Goal: Task Accomplishment & Management: Manage account settings

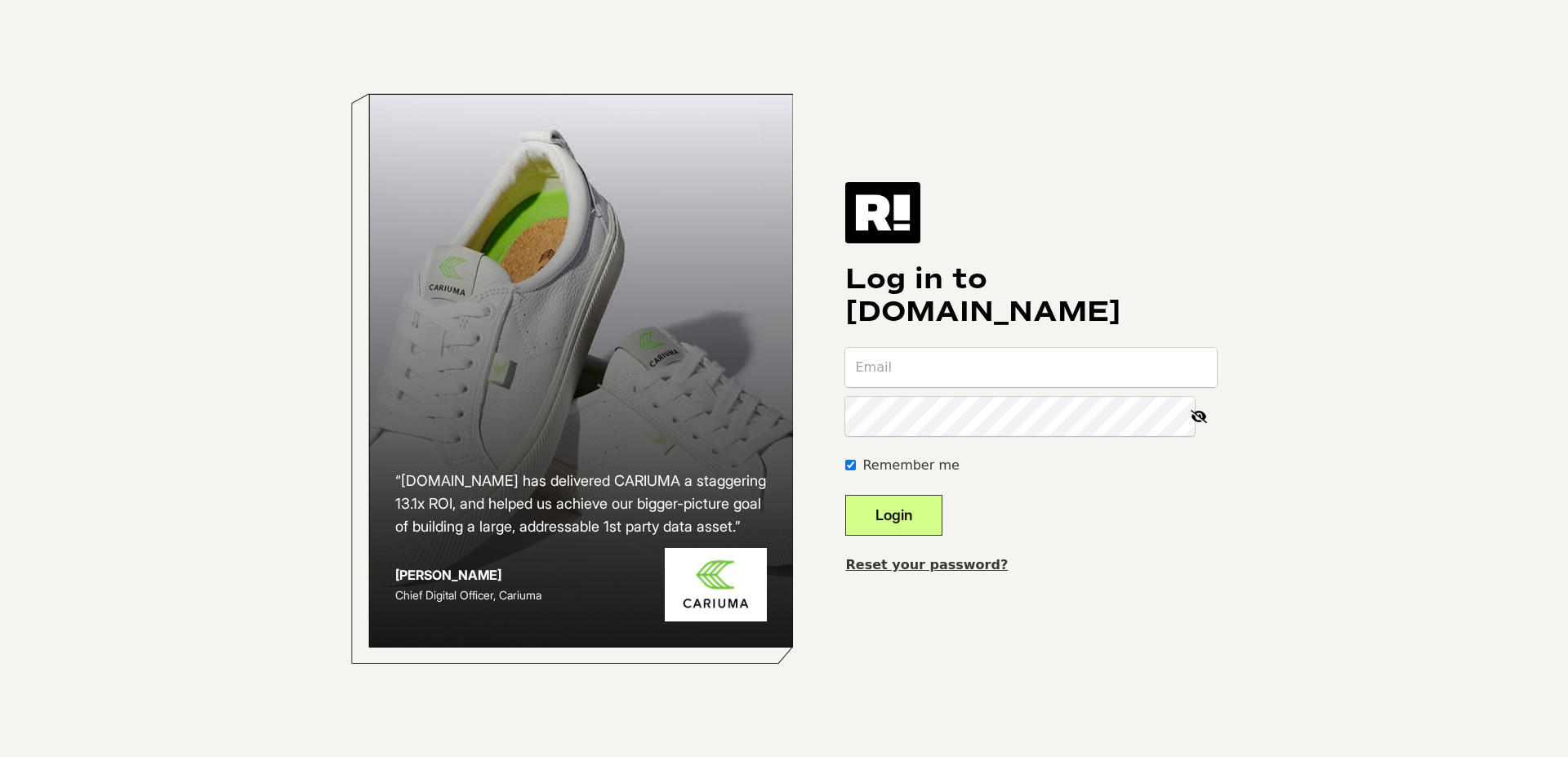
type input "[PERSON_NAME][EMAIL_ADDRESS][DOMAIN_NAME]"
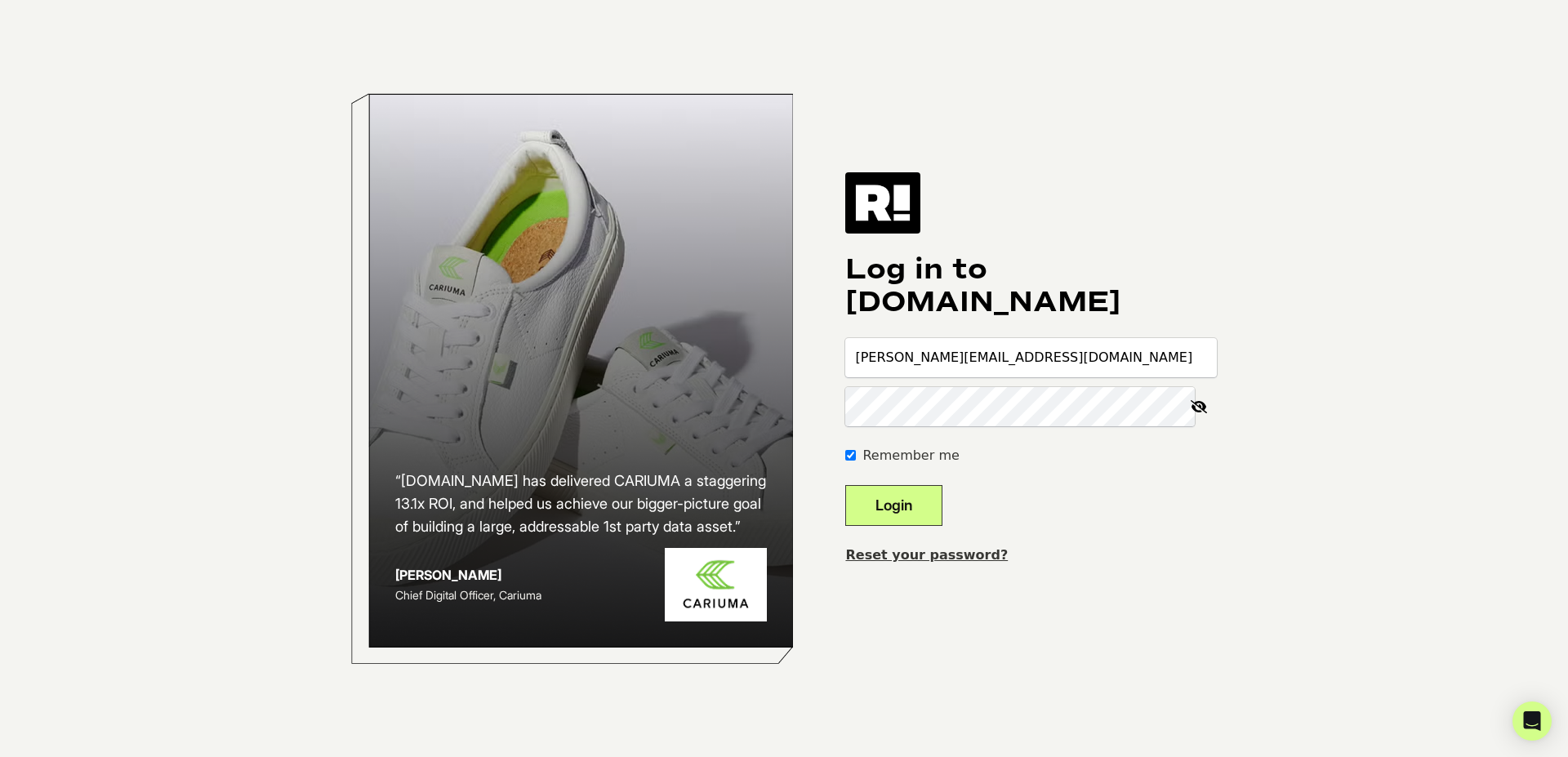
click at [927, 508] on button "Login" at bounding box center [894, 505] width 97 height 41
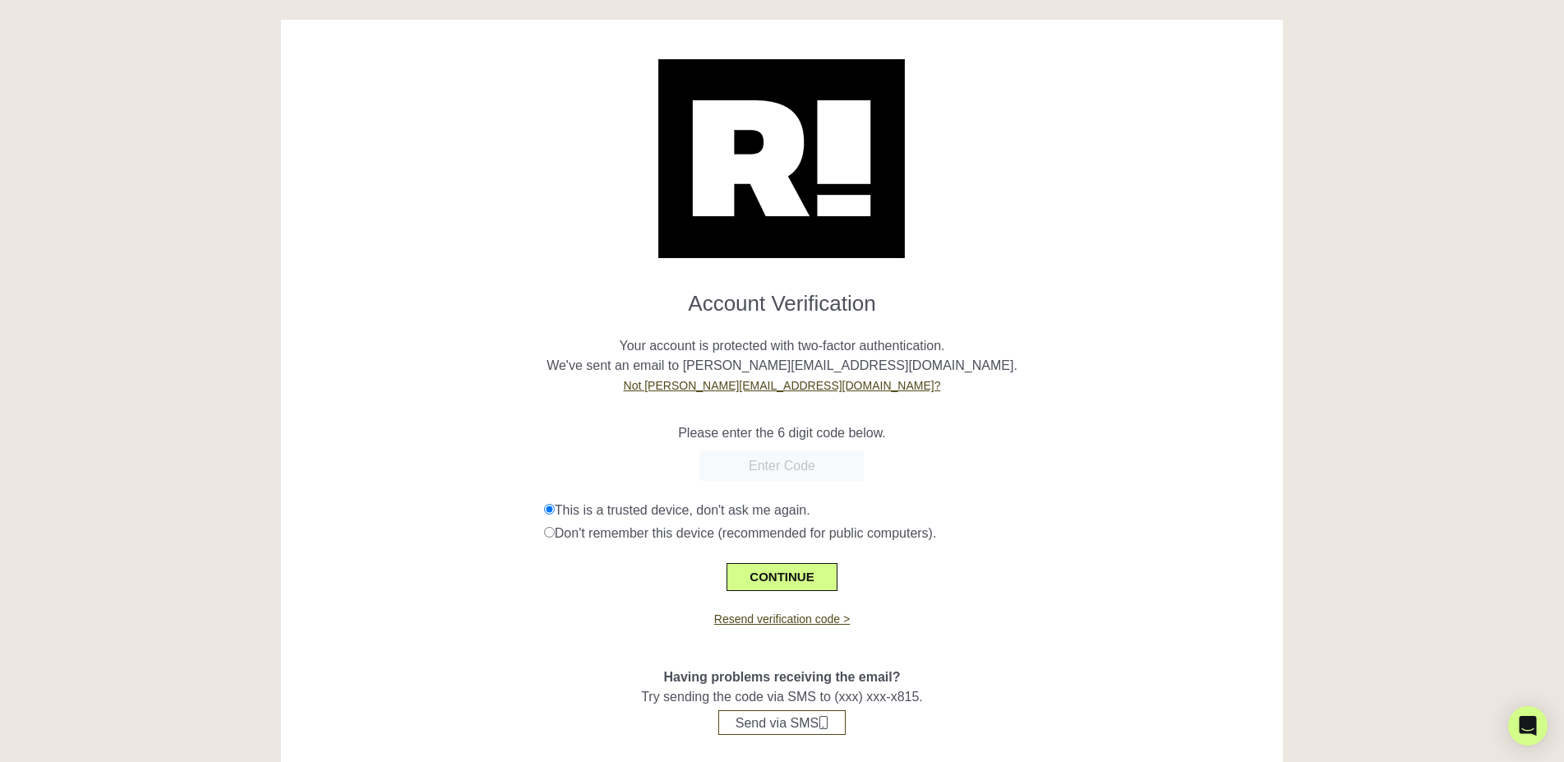
click at [387, 134] on div at bounding box center [781, 148] width 977 height 219
